Goal: Information Seeking & Learning: Learn about a topic

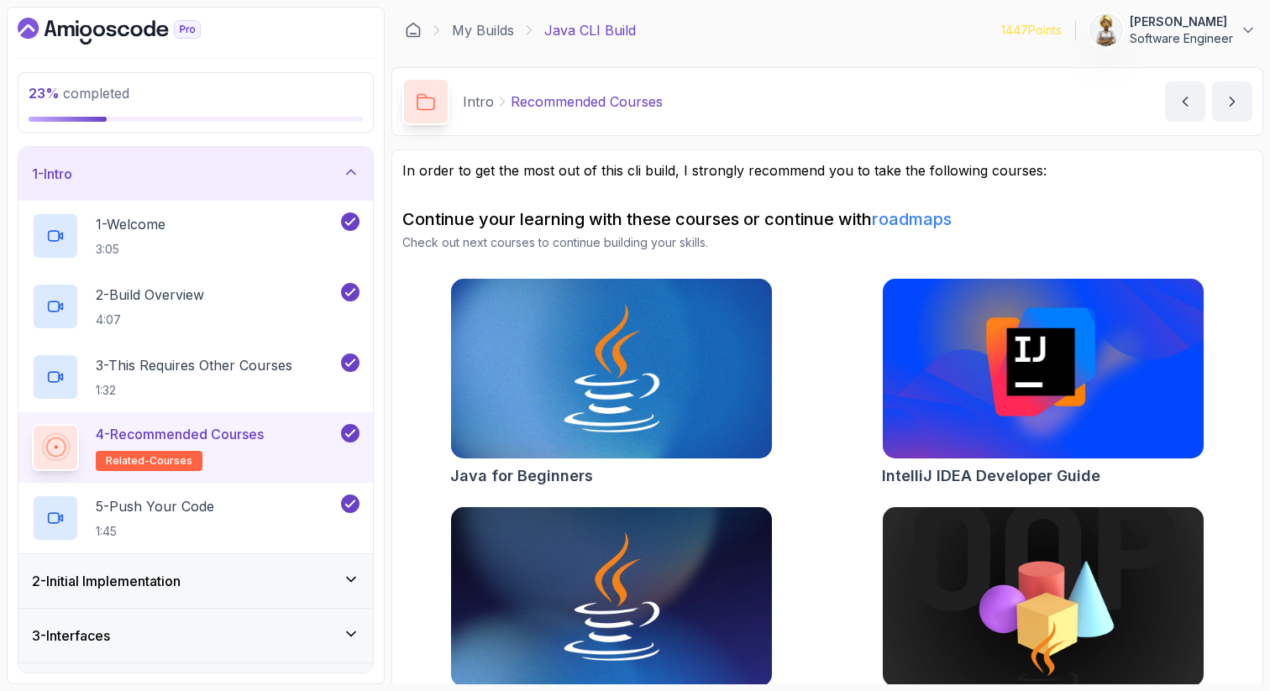
click at [357, 575] on icon at bounding box center [351, 579] width 17 height 17
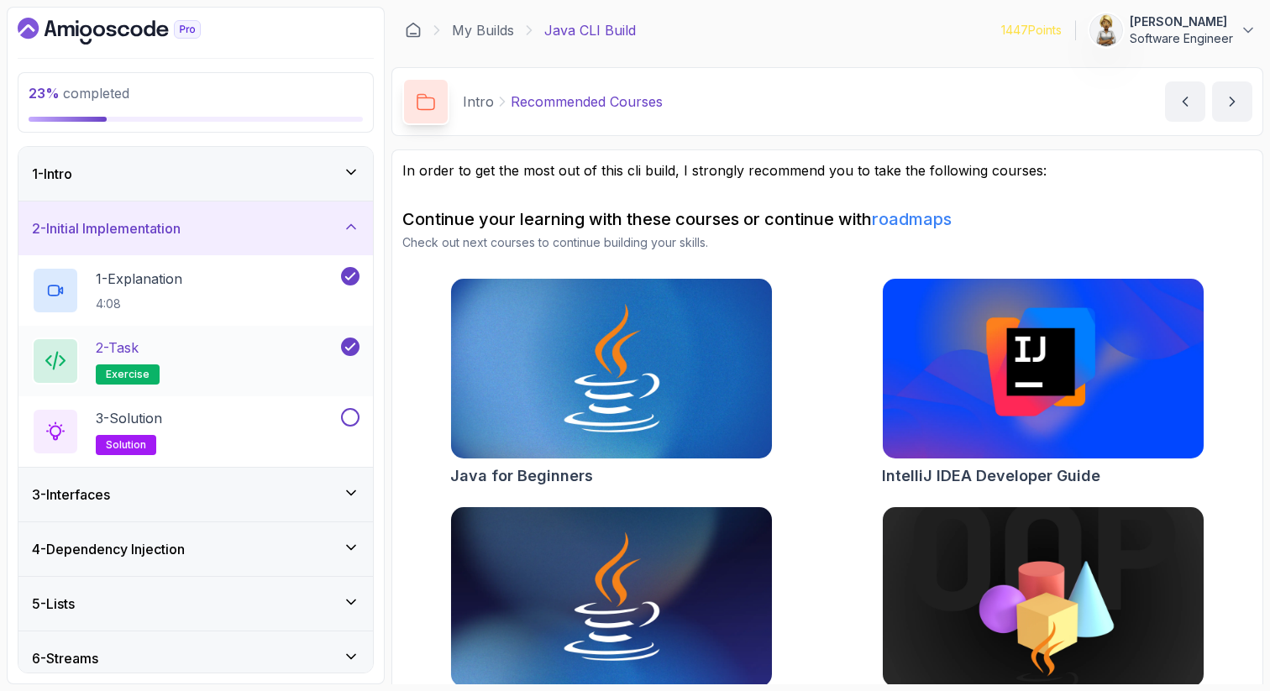
click at [233, 359] on div "2 - Task exercise" at bounding box center [185, 361] width 306 height 47
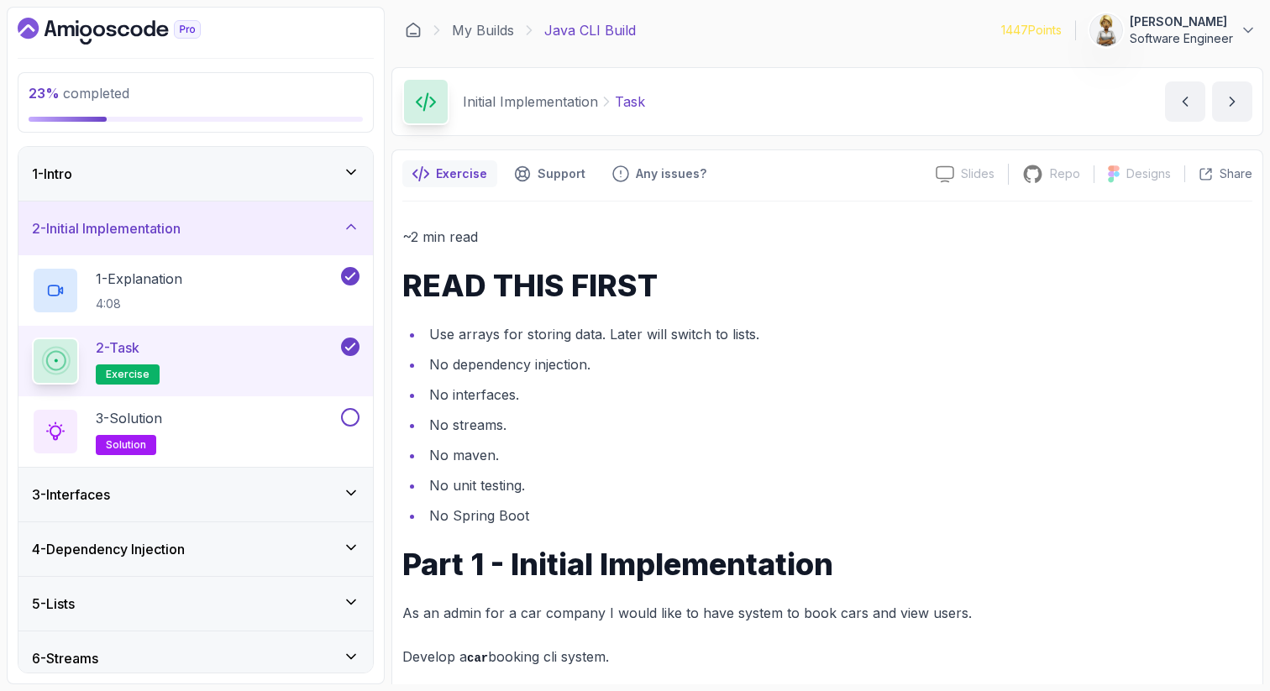
click at [353, 218] on icon at bounding box center [351, 226] width 17 height 17
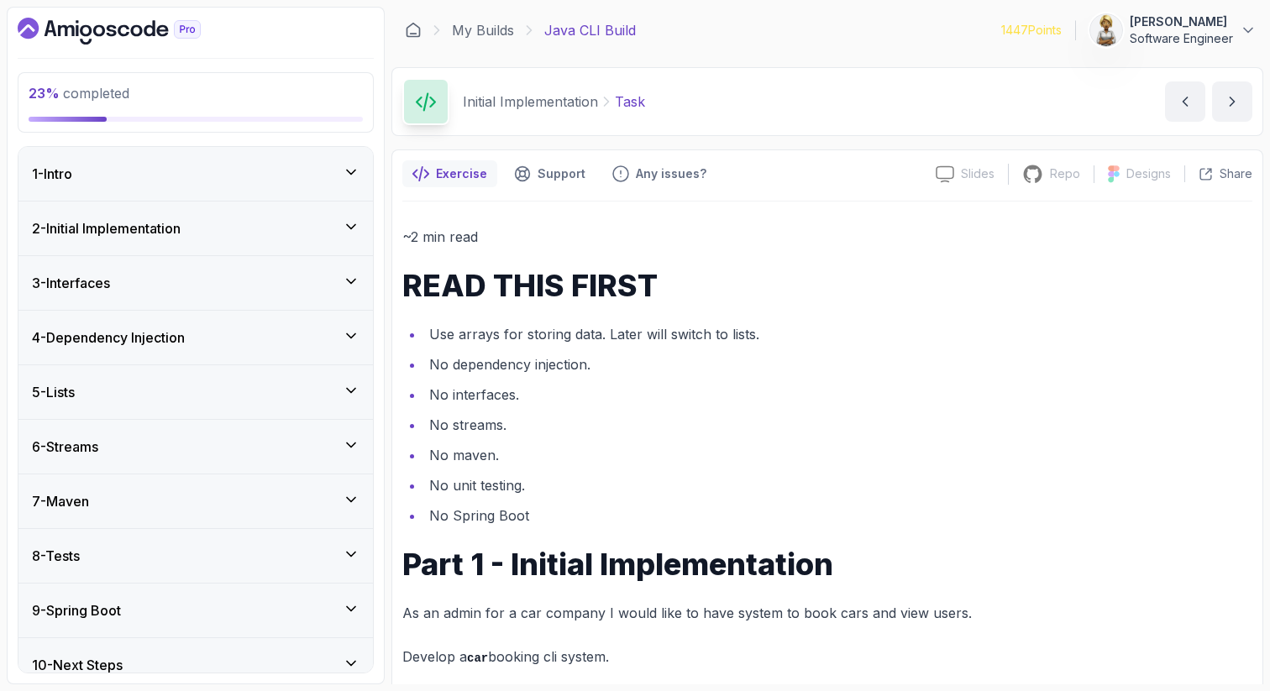
click at [350, 168] on icon at bounding box center [351, 172] width 17 height 17
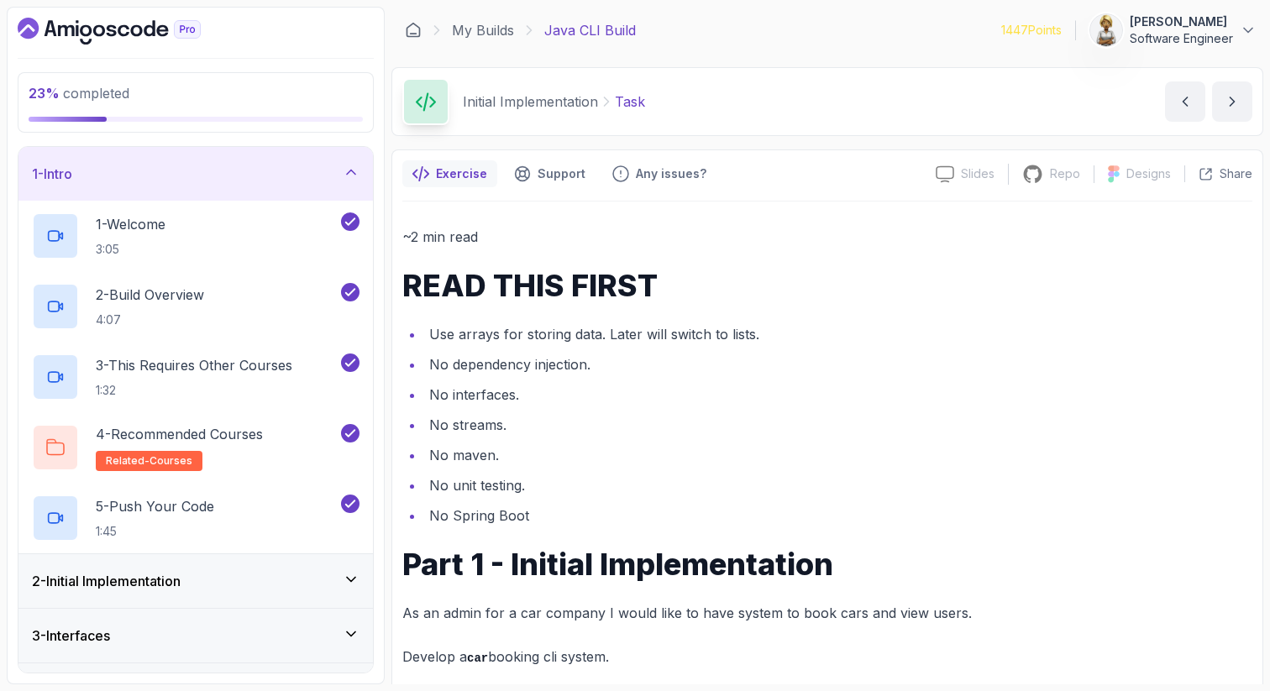
click at [350, 168] on icon at bounding box center [351, 172] width 17 height 17
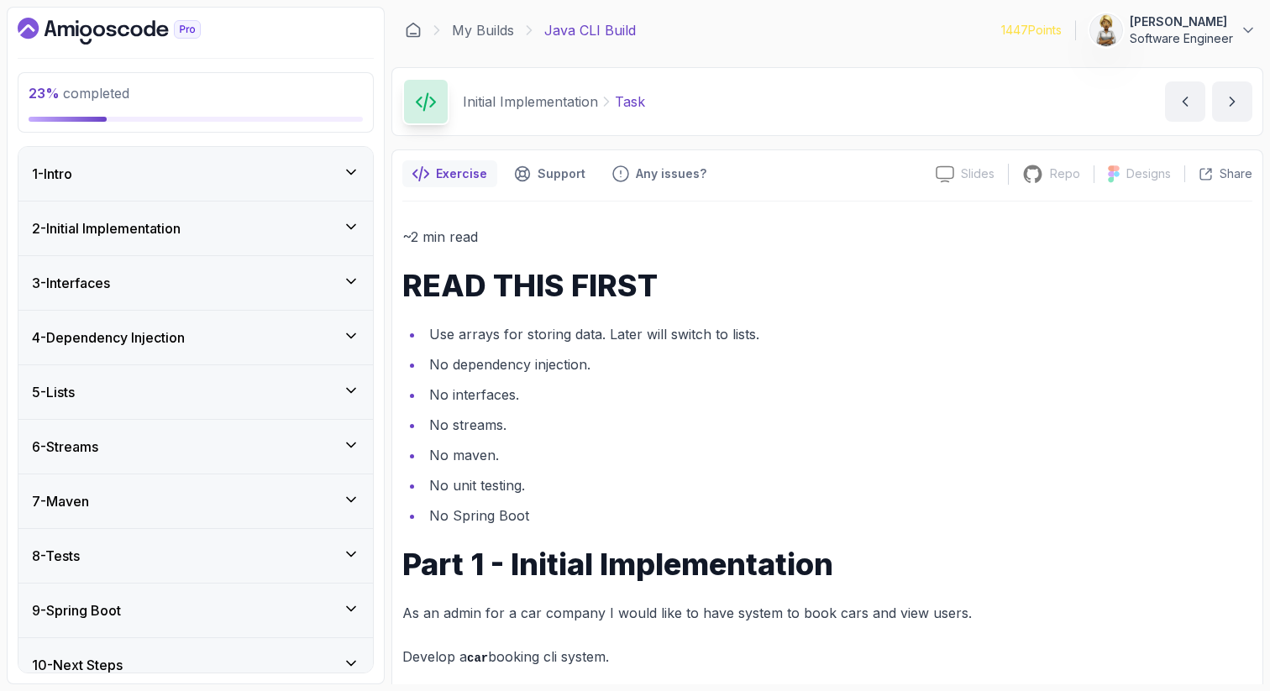
click at [355, 222] on icon at bounding box center [351, 226] width 17 height 17
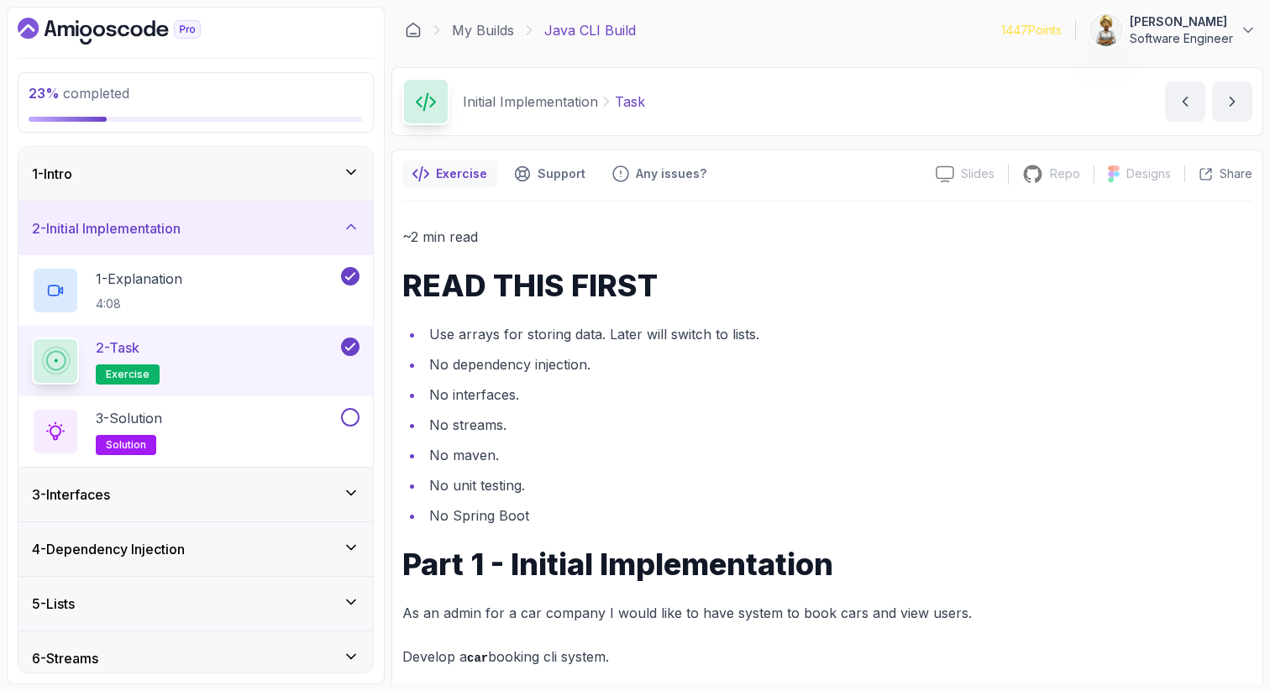
click at [265, 366] on div "2 - Task exercise" at bounding box center [185, 361] width 306 height 47
click at [624, 345] on li "Use arrays for storing data. Later will switch to lists." at bounding box center [838, 335] width 828 height 24
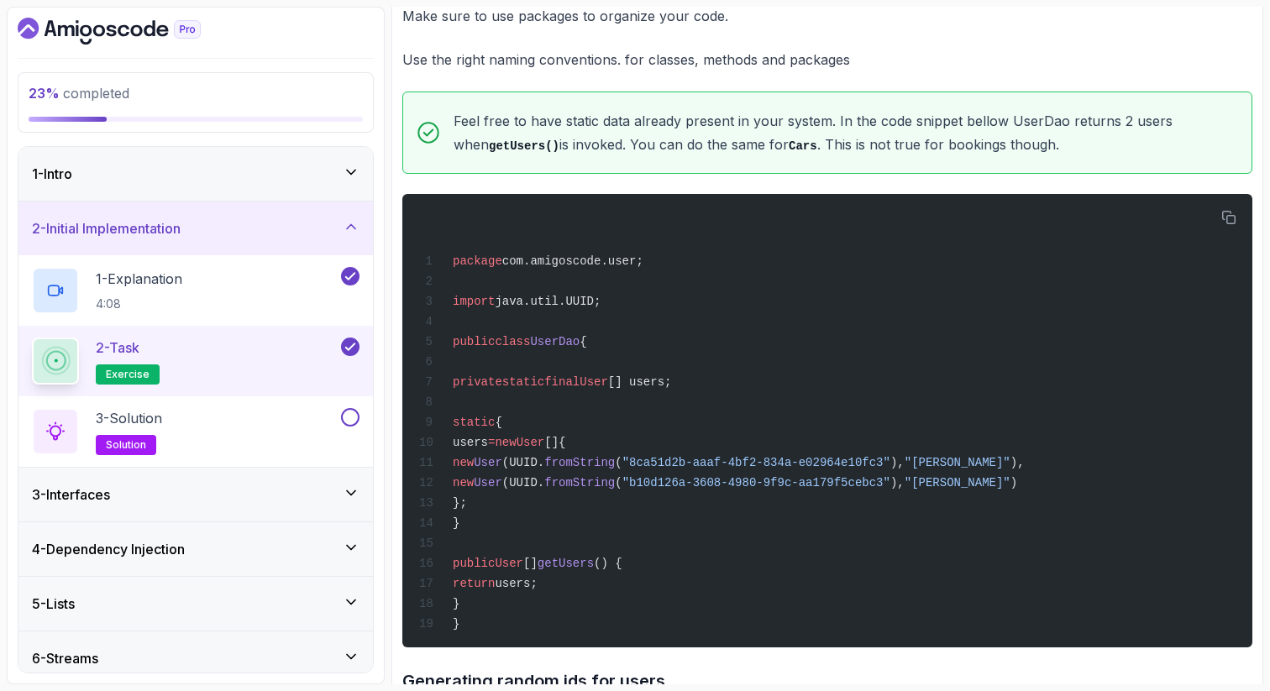
scroll to position [1243, 0]
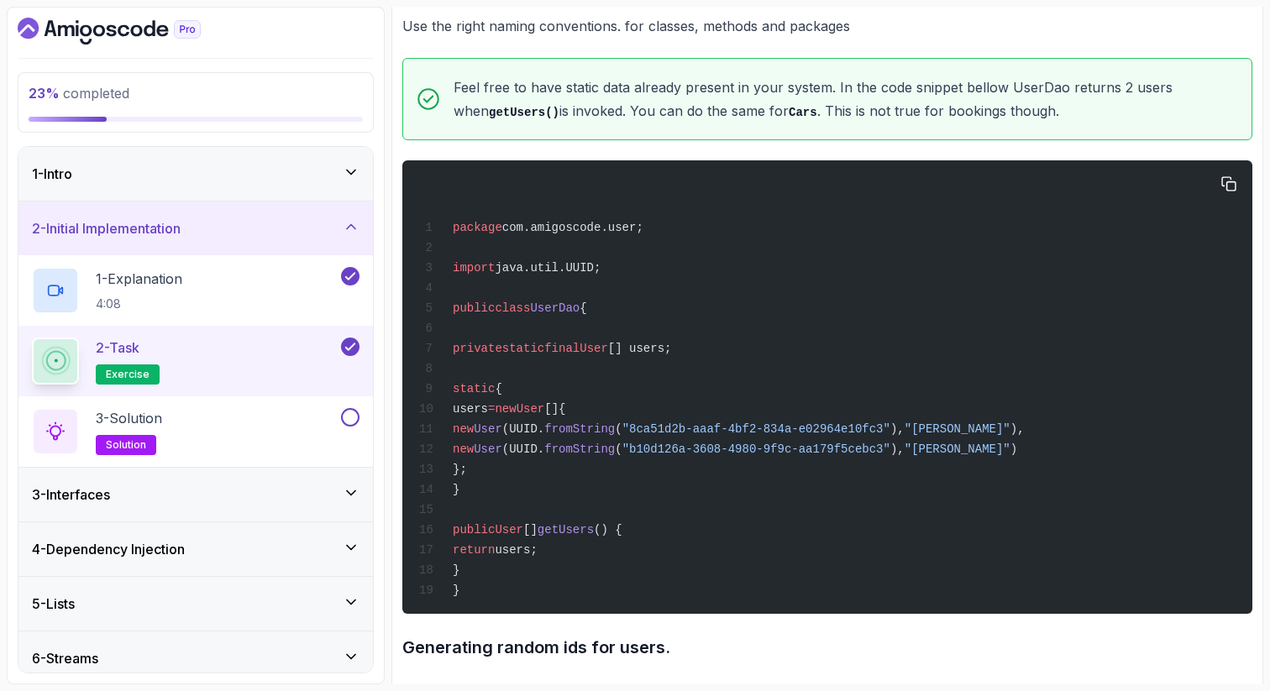
click at [544, 355] on span "static" at bounding box center [523, 348] width 42 height 13
click at [608, 355] on span "User" at bounding box center [594, 348] width 29 height 13
click at [668, 355] on span "[] users;" at bounding box center [640, 348] width 64 height 13
click at [672, 355] on span "[] users;" at bounding box center [640, 348] width 64 height 13
click at [495, 396] on span "static" at bounding box center [474, 388] width 42 height 13
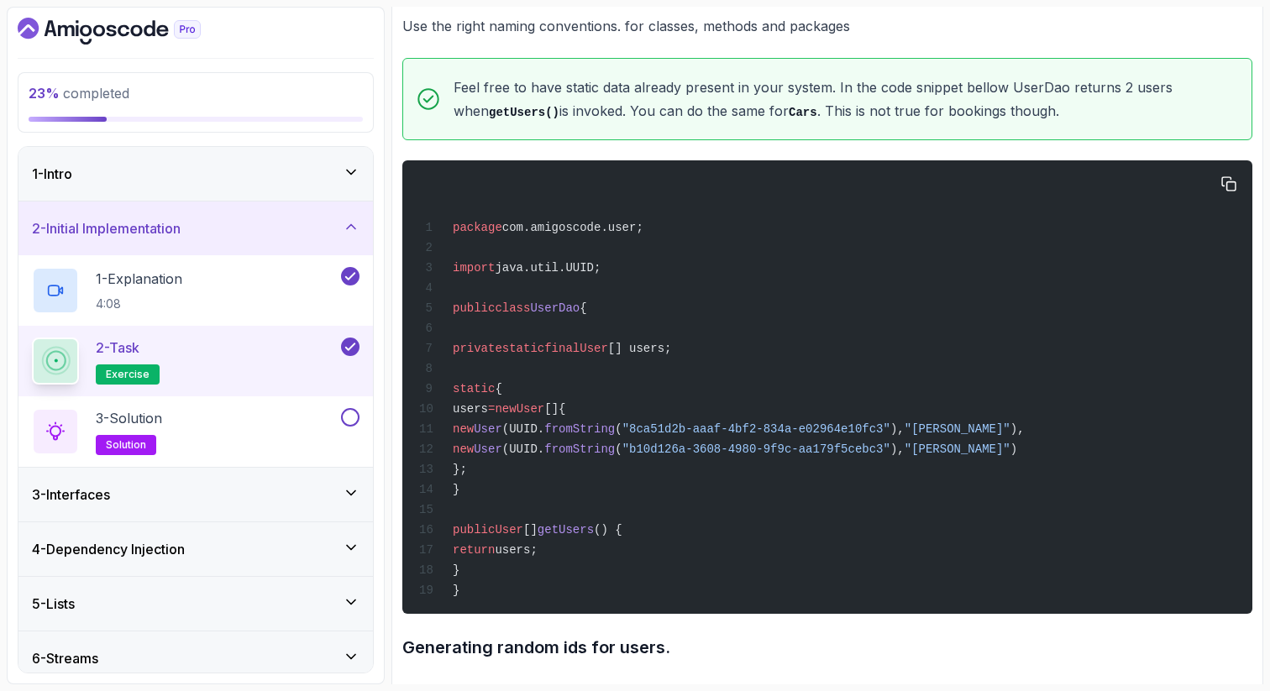
click at [590, 414] on div "package com.amigoscode.user; import java.util.UUID; public class [GEOGRAPHIC_DA…" at bounding box center [827, 388] width 823 height 434
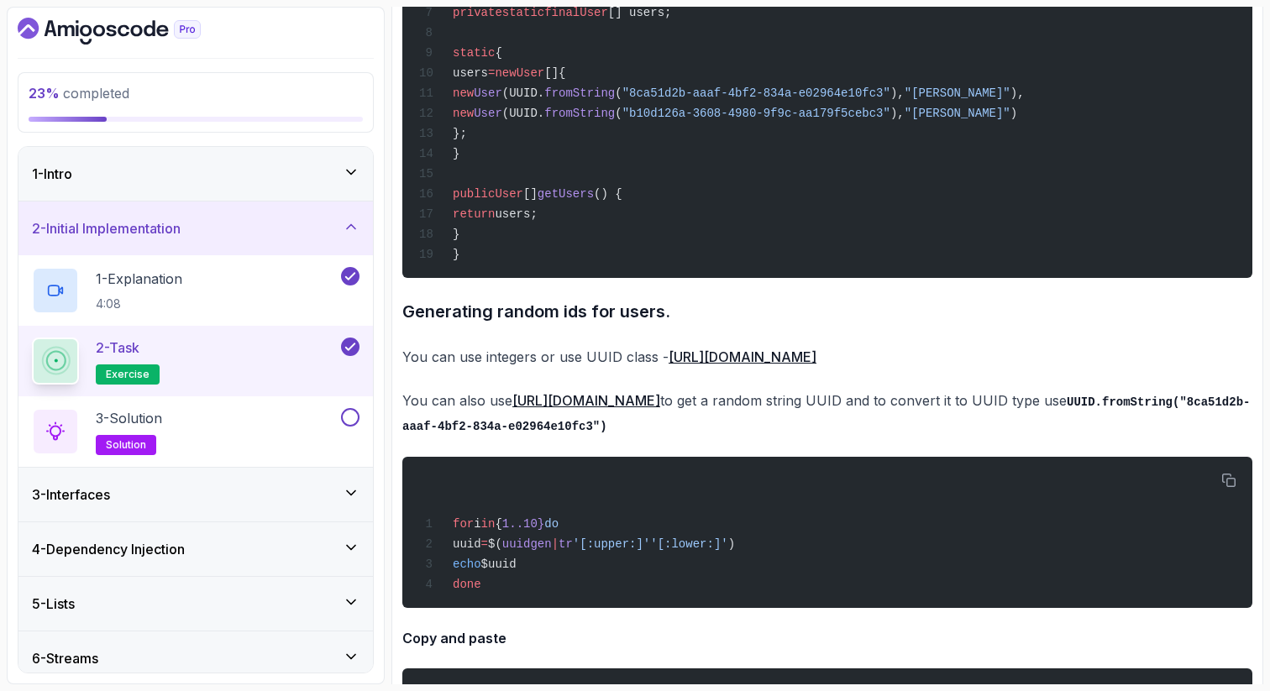
scroll to position [1613, 0]
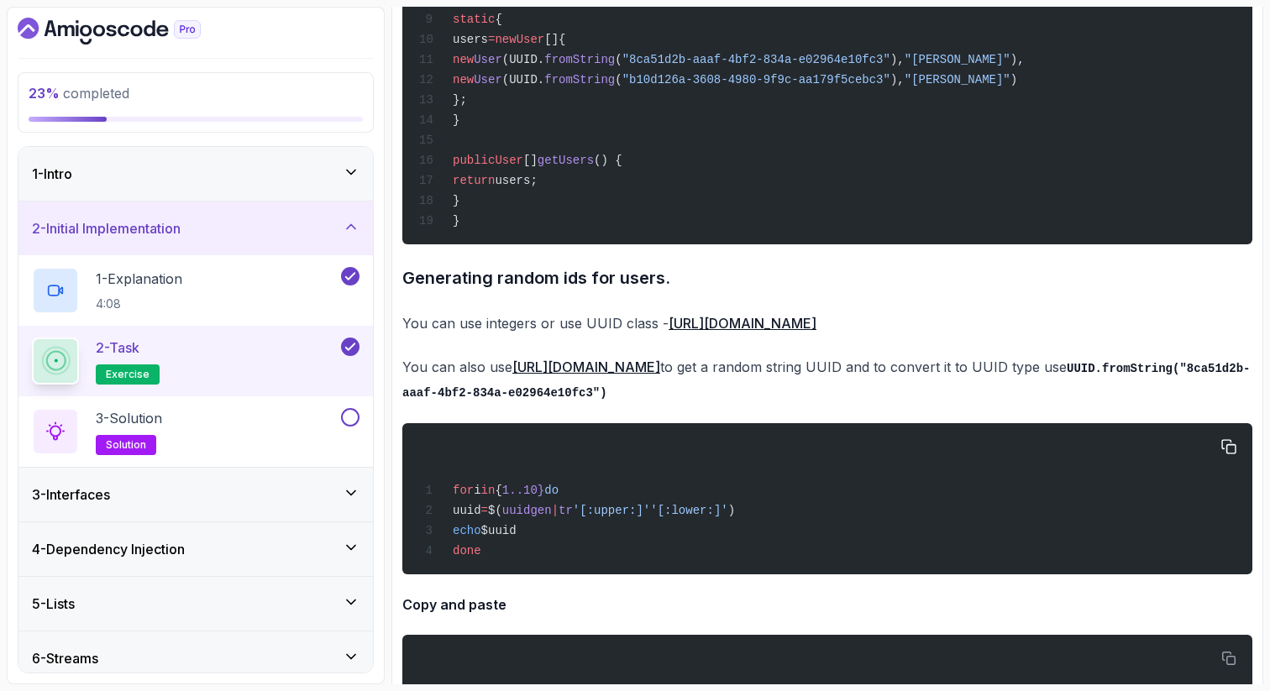
click at [481, 518] on span "uuid" at bounding box center [467, 510] width 29 height 13
click at [535, 539] on div "for i in { 1..10} do uuid = $( uuidgen | tr '[:upper:]' '[:lower:]' ) echo $uui…" at bounding box center [827, 499] width 823 height 131
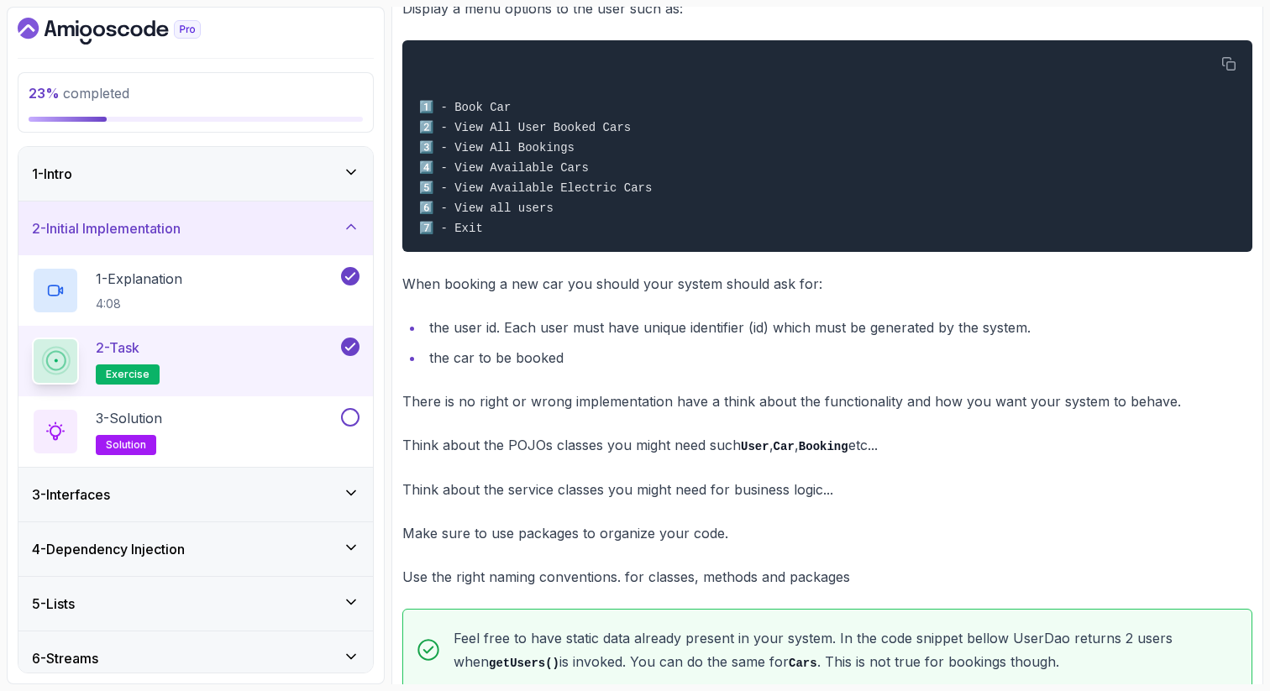
scroll to position [659, 0]
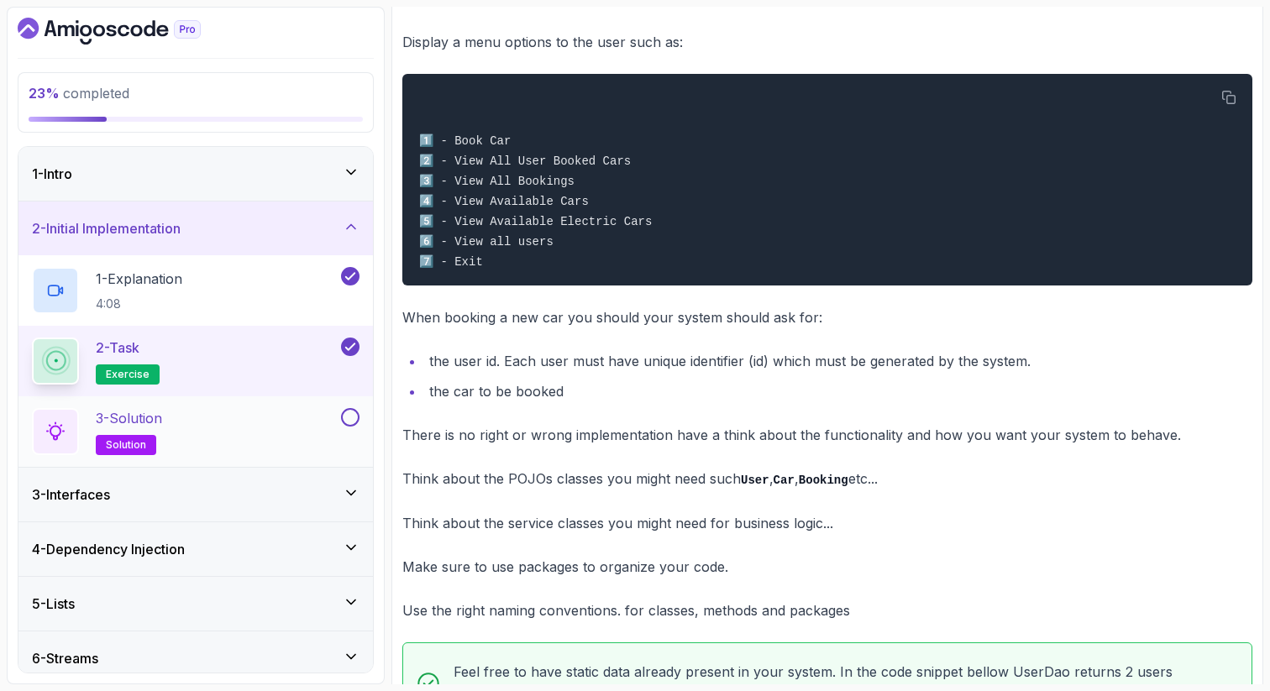
click at [281, 419] on div "3 - Solution solution" at bounding box center [185, 431] width 306 height 47
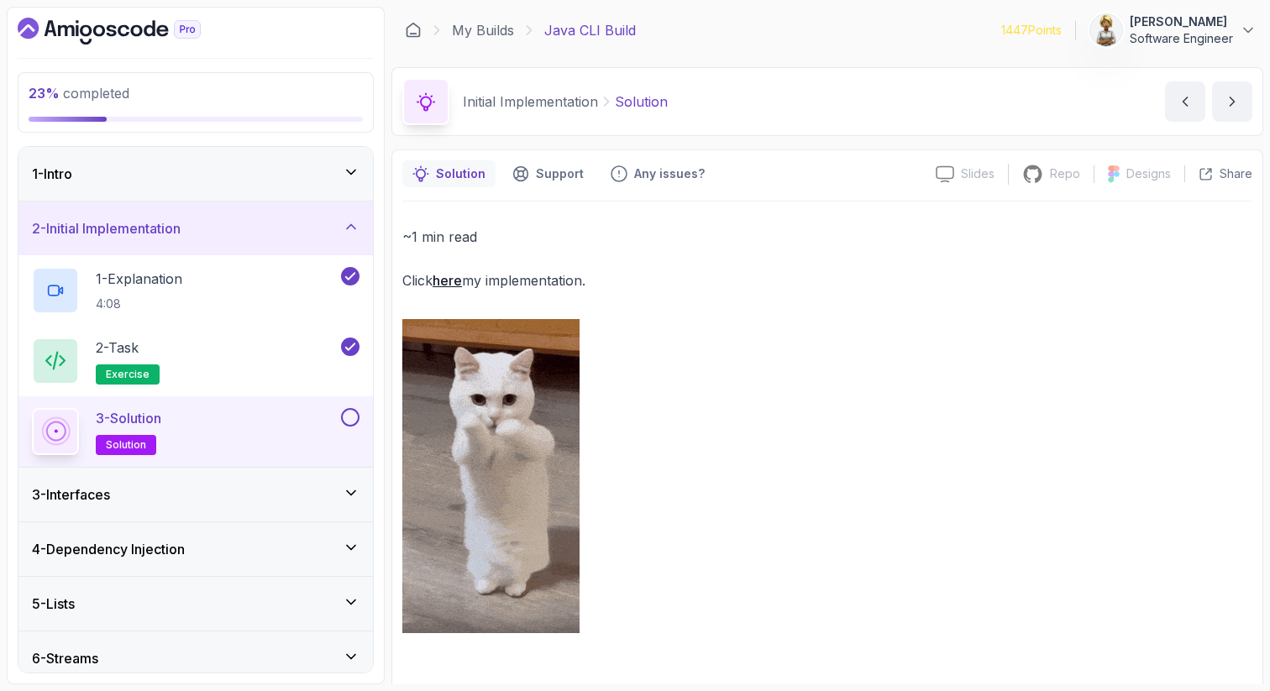
click at [451, 281] on link "here" at bounding box center [447, 280] width 29 height 17
